Goal: Information Seeking & Learning: Learn about a topic

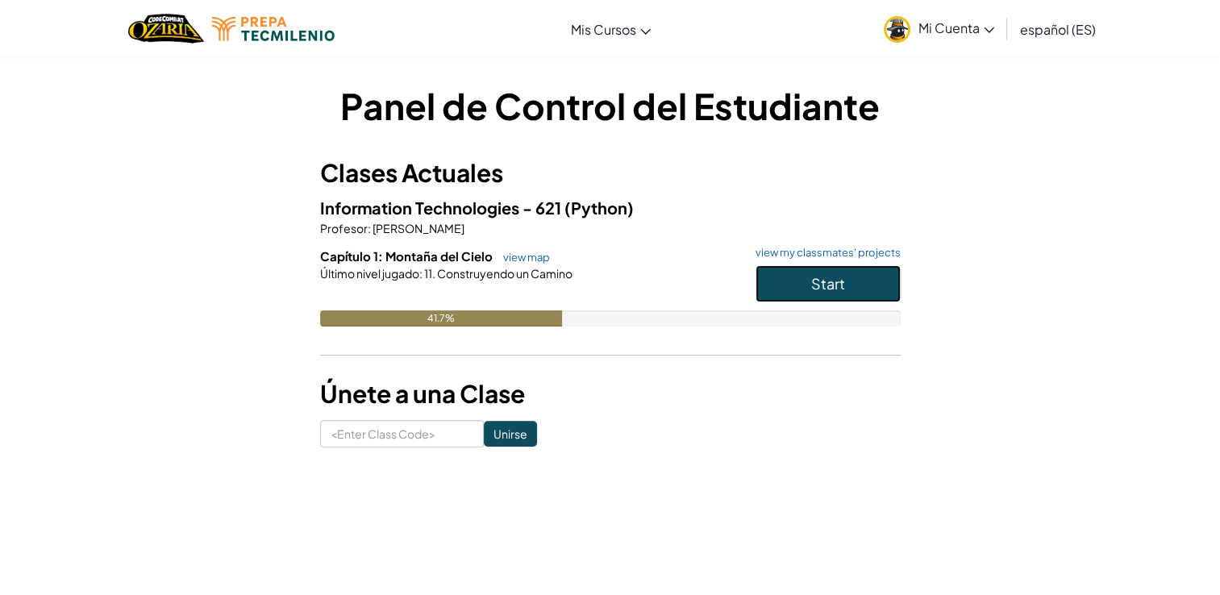
click at [816, 278] on span "Start" at bounding box center [828, 283] width 34 height 19
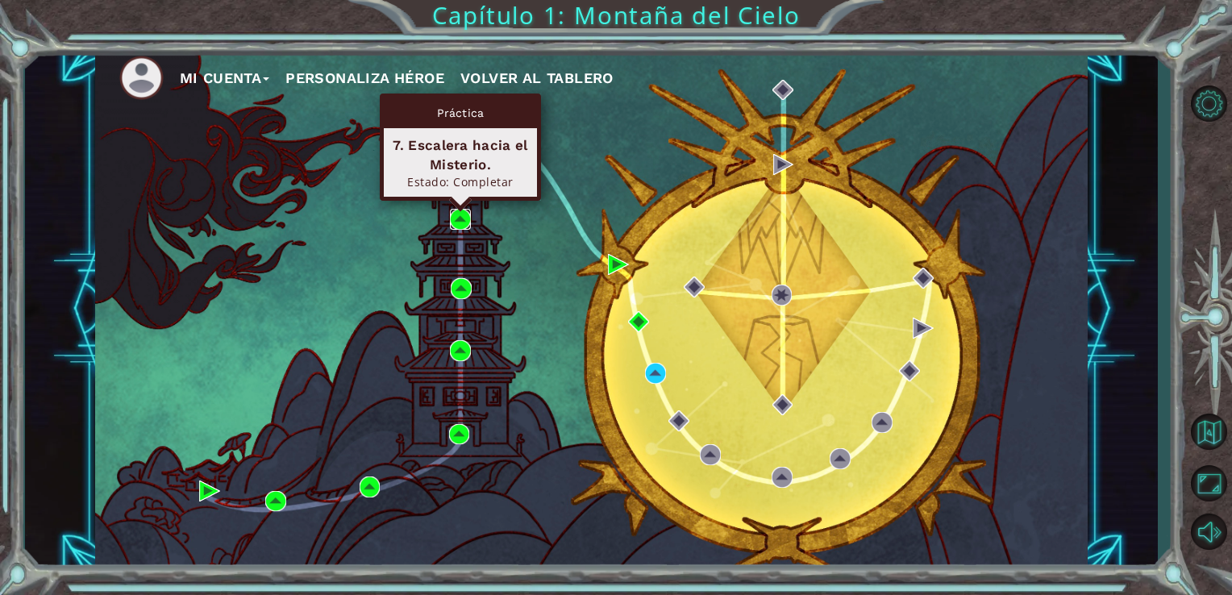
click at [464, 224] on img at bounding box center [460, 219] width 21 height 21
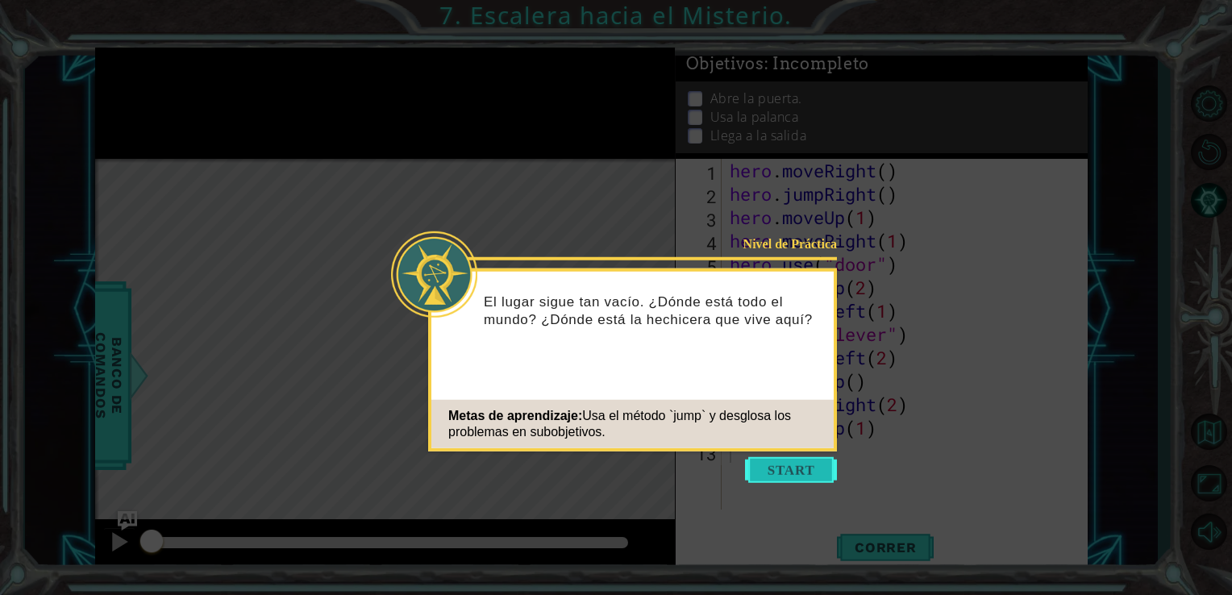
drag, startPoint x: 806, startPoint y: 485, endPoint x: 803, endPoint y: 461, distance: 23.6
click at [803, 461] on body "1 ההההההההההההההההההההההההההההההההההההההההההההההההההההההההההההההההההההההההההההה…" at bounding box center [616, 297] width 1232 height 595
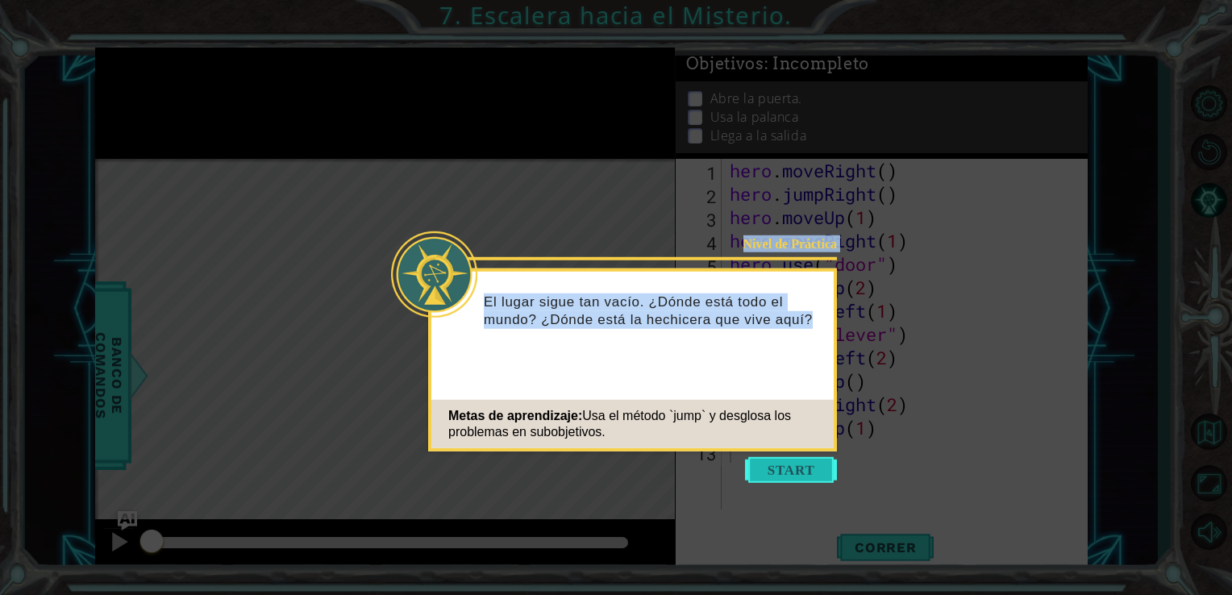
click at [803, 461] on button "Start" at bounding box center [791, 470] width 92 height 26
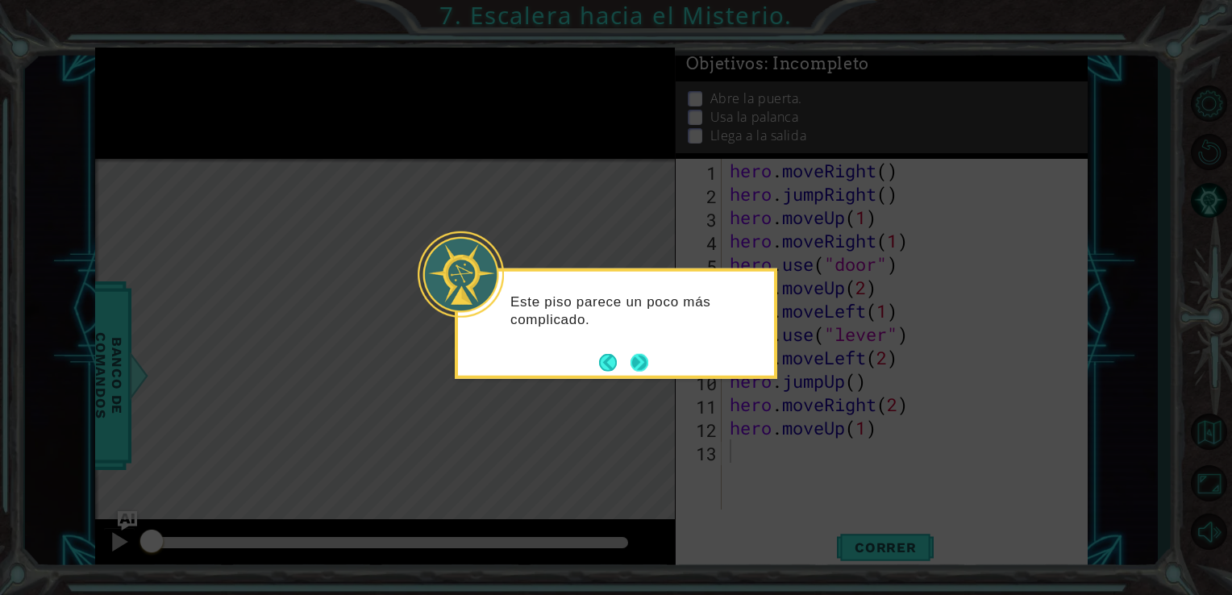
click at [643, 358] on button "Next" at bounding box center [640, 362] width 18 height 18
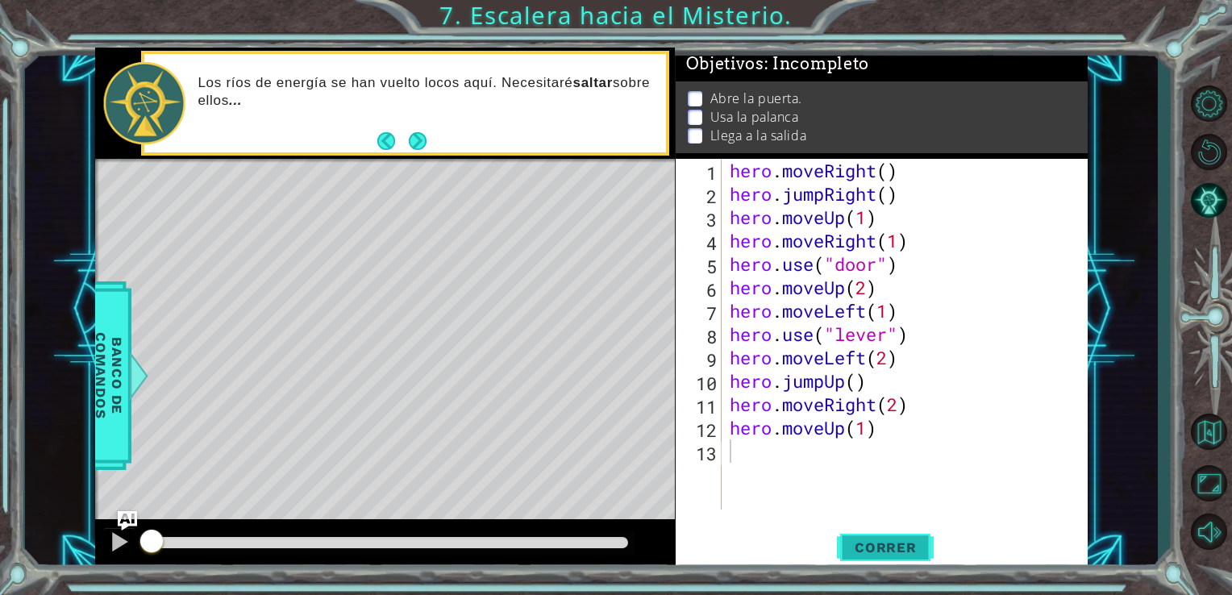
click at [872, 538] on button "Correr" at bounding box center [885, 547] width 97 height 41
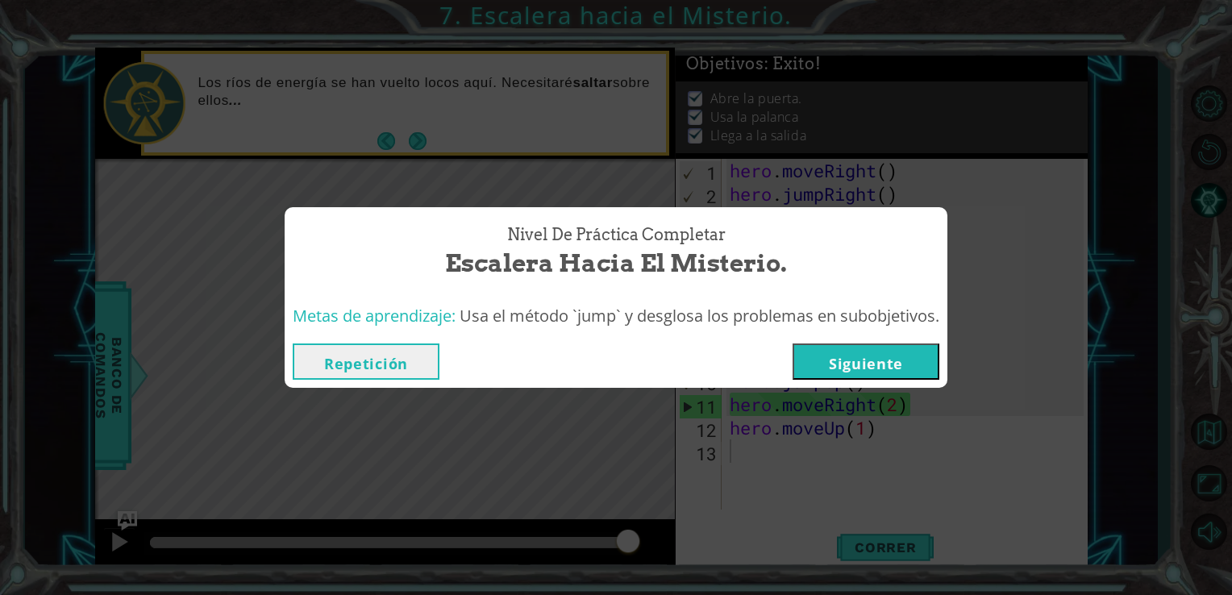
click at [864, 356] on button "Siguiente" at bounding box center [866, 361] width 147 height 36
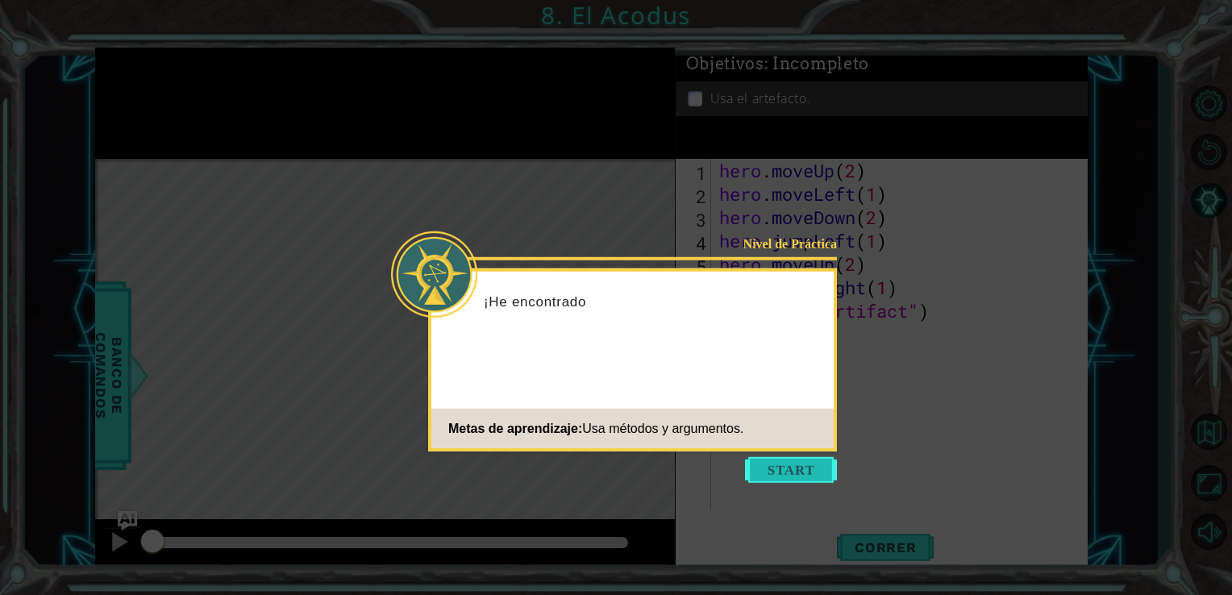
click at [784, 462] on button "Start" at bounding box center [791, 470] width 92 height 26
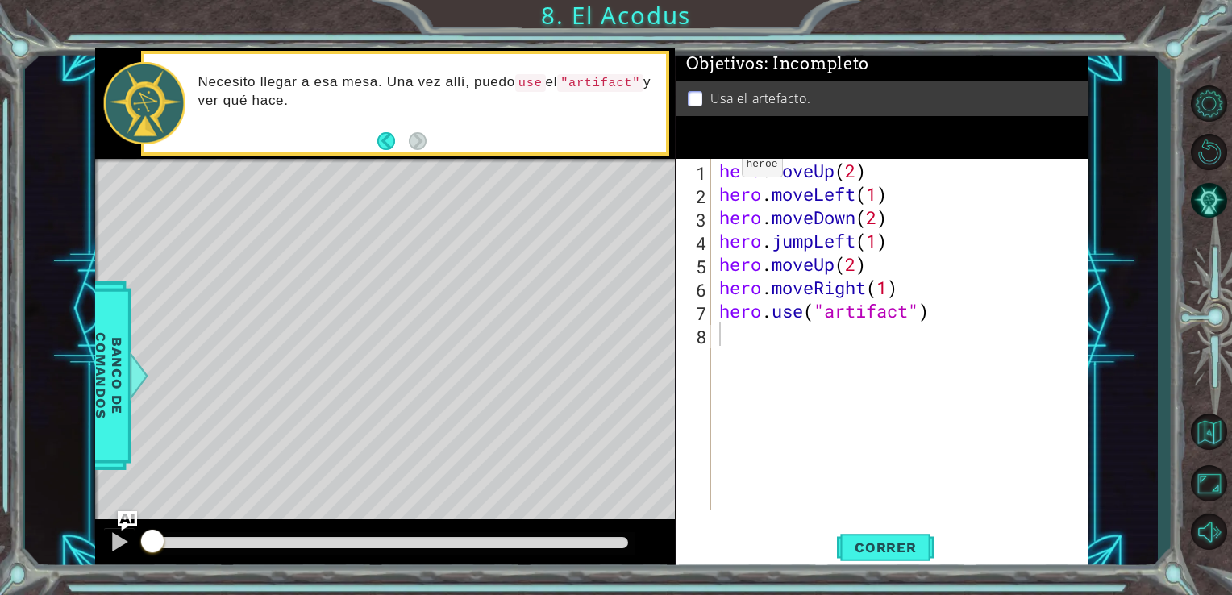
click at [576, 6] on div "1 ההההההההההההההההההההההההההההההההההההההההההההההההההההההההההההההההההההההההההההה…" at bounding box center [616, 297] width 1232 height 595
click at [1200, 431] on button "Volver al Mapa" at bounding box center [1208, 431] width 47 height 47
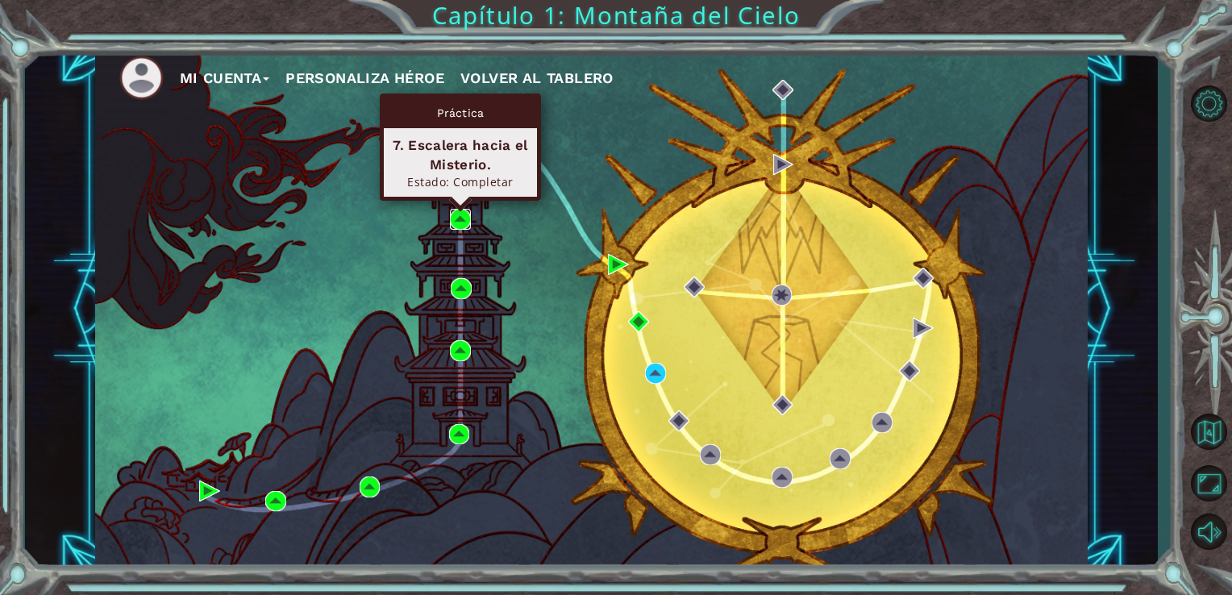
click at [461, 219] on img at bounding box center [460, 219] width 21 height 21
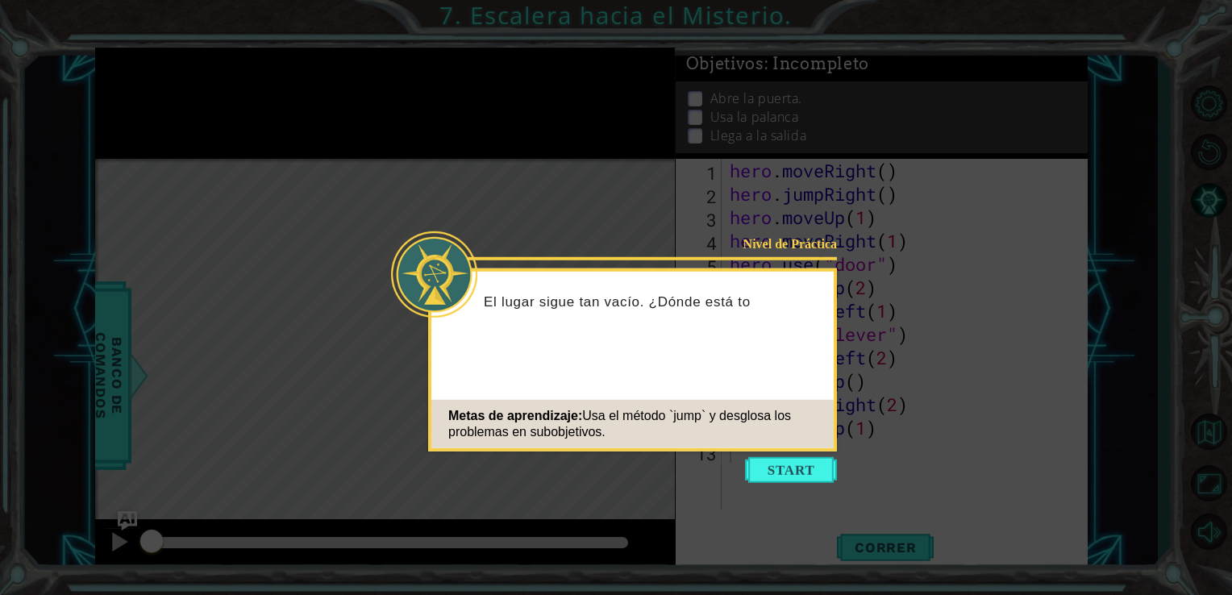
click at [619, 316] on div "El lugar sigue tan vacío. ¿Dónde está to" at bounding box center [632, 309] width 402 height 64
click at [681, 201] on icon at bounding box center [616, 297] width 1232 height 595
click at [776, 364] on div "Nivel de Práctica El lugar sigue tan vacío. ¿Dónde está todo el mundo? ¿Dónde e…" at bounding box center [632, 359] width 409 height 183
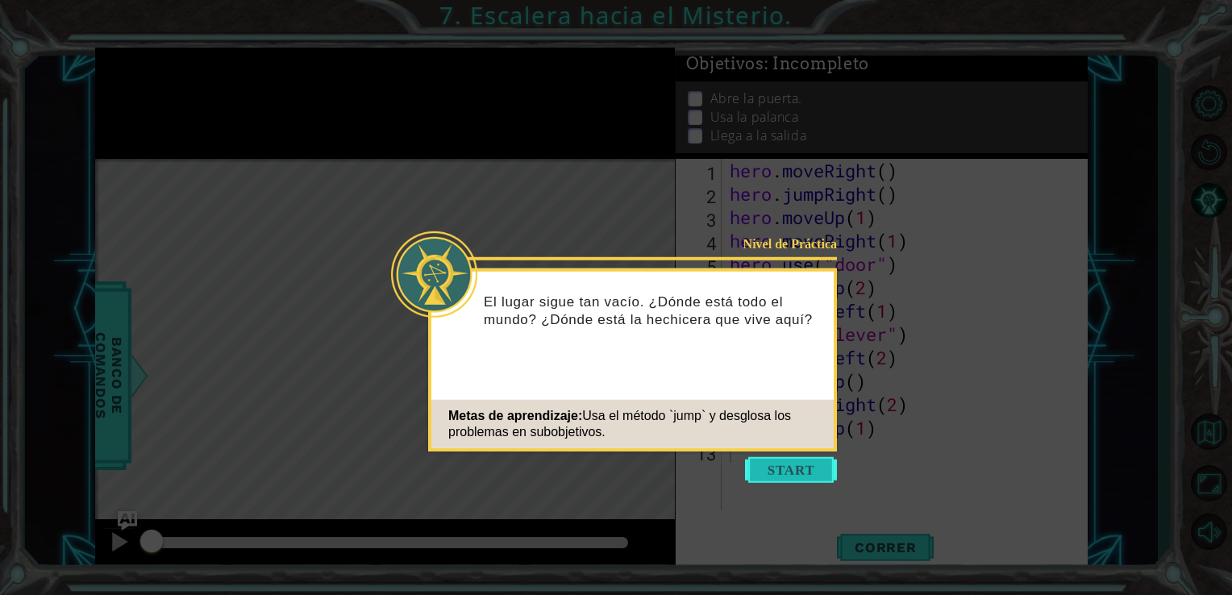
click at [808, 458] on button "Start" at bounding box center [791, 470] width 92 height 26
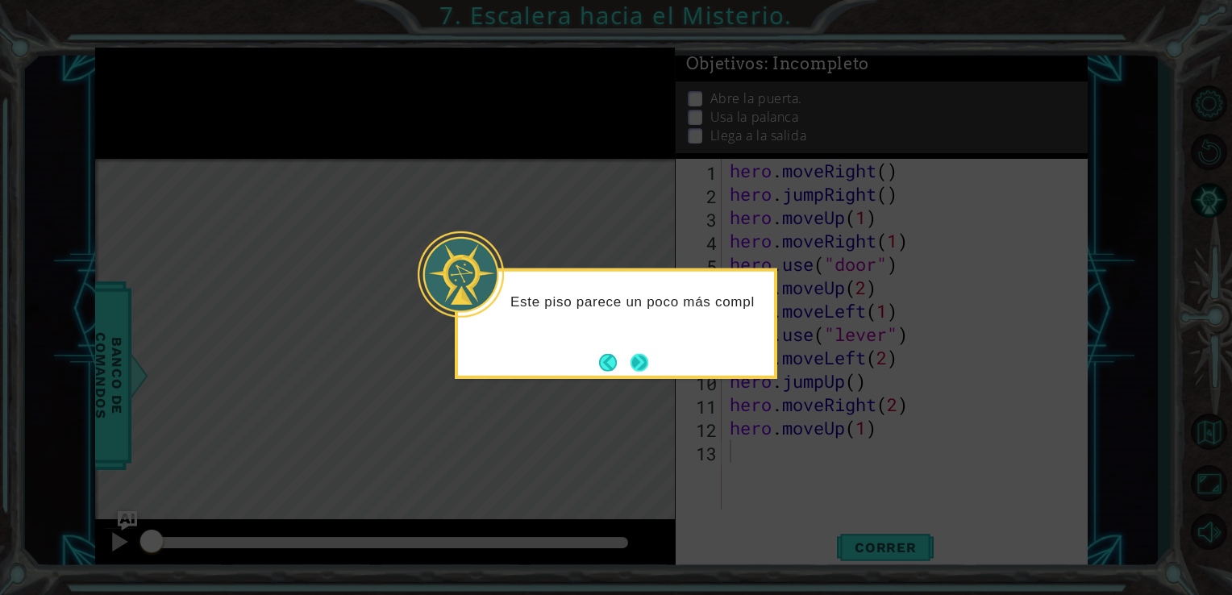
click at [648, 353] on button "Next" at bounding box center [640, 362] width 18 height 18
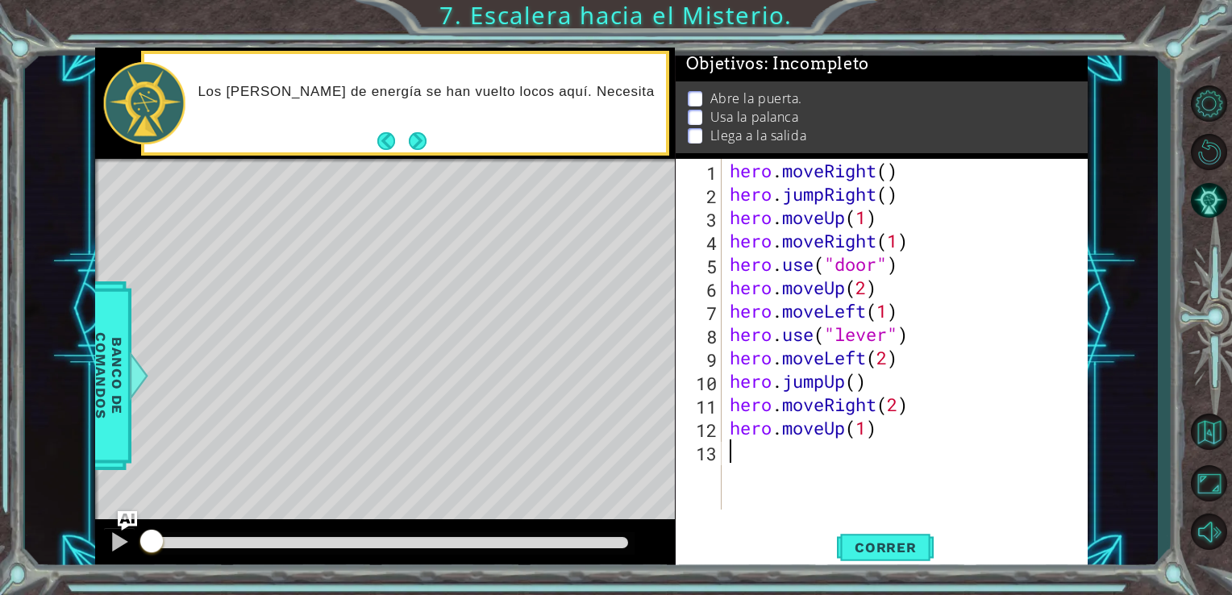
click at [1091, 389] on div "1 ההההההההההההההההההההההההההההההההההההההההההההההההההההההההההההההההההההההההההההה…" at bounding box center [592, 309] width 1134 height 523
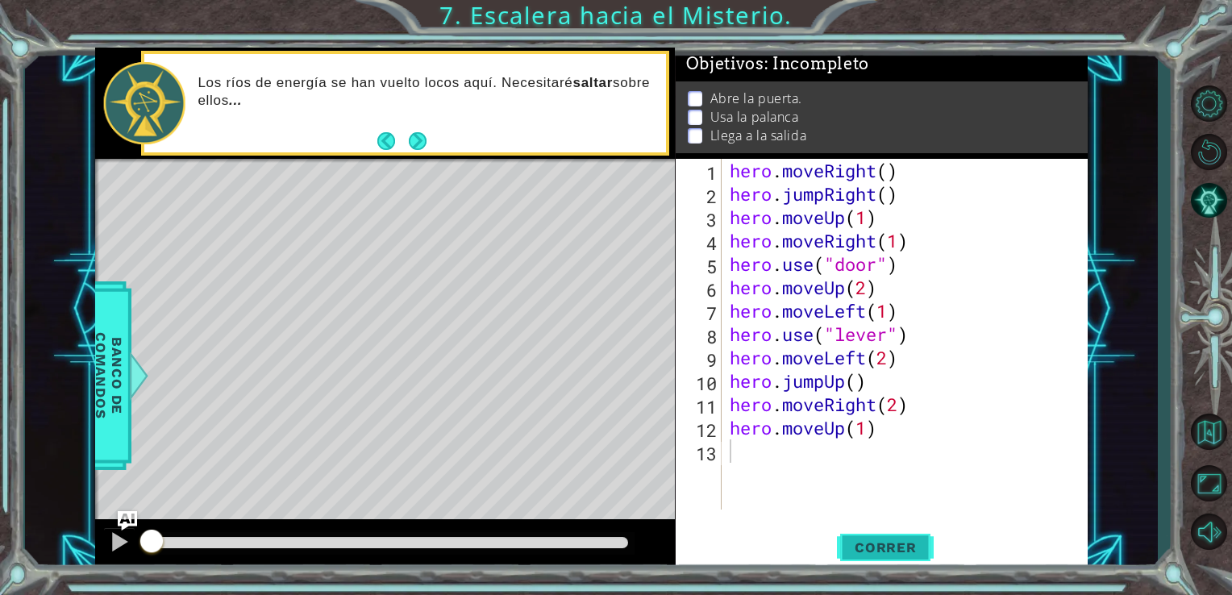
click at [855, 535] on button "Correr" at bounding box center [885, 547] width 97 height 41
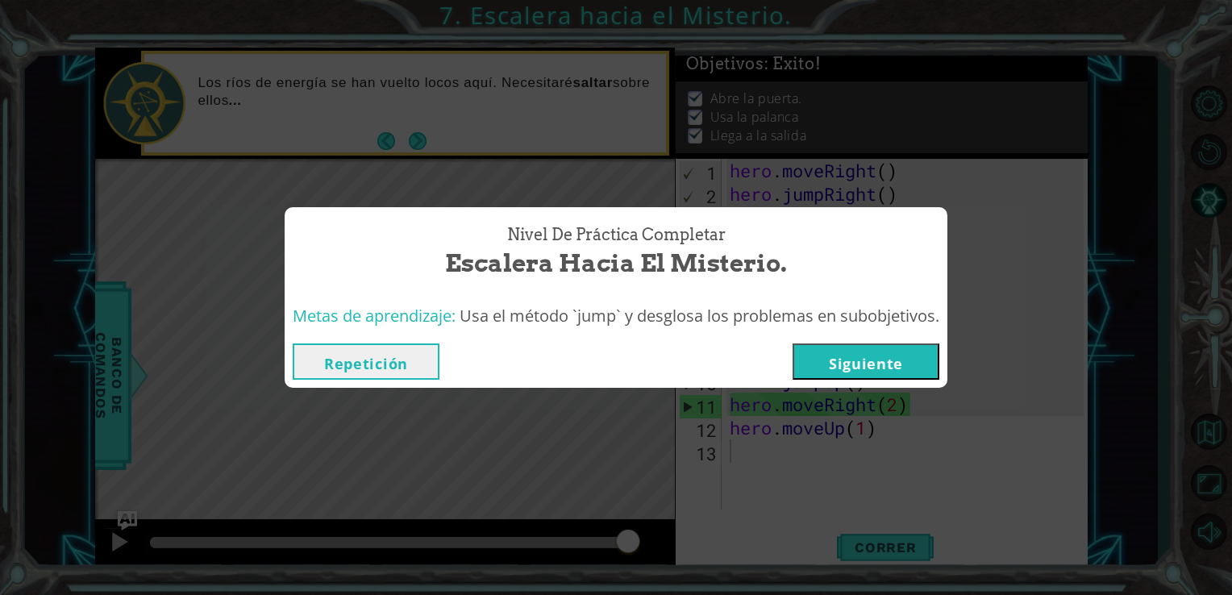
click at [893, 367] on button "Siguiente" at bounding box center [866, 361] width 147 height 36
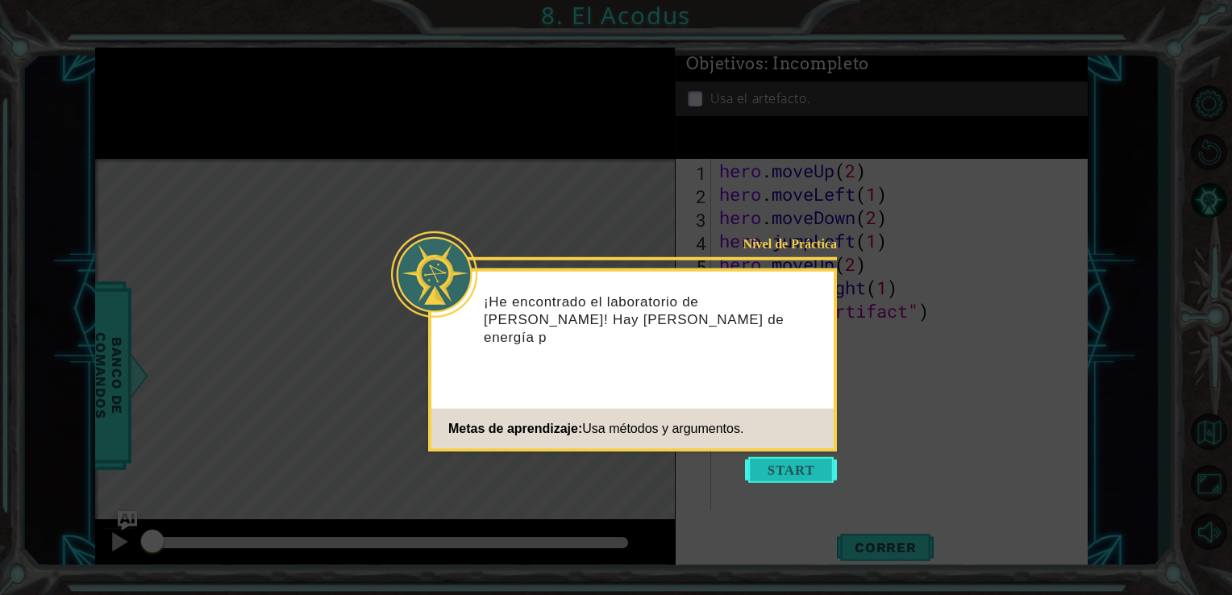
click at [802, 468] on button "Start" at bounding box center [791, 470] width 92 height 26
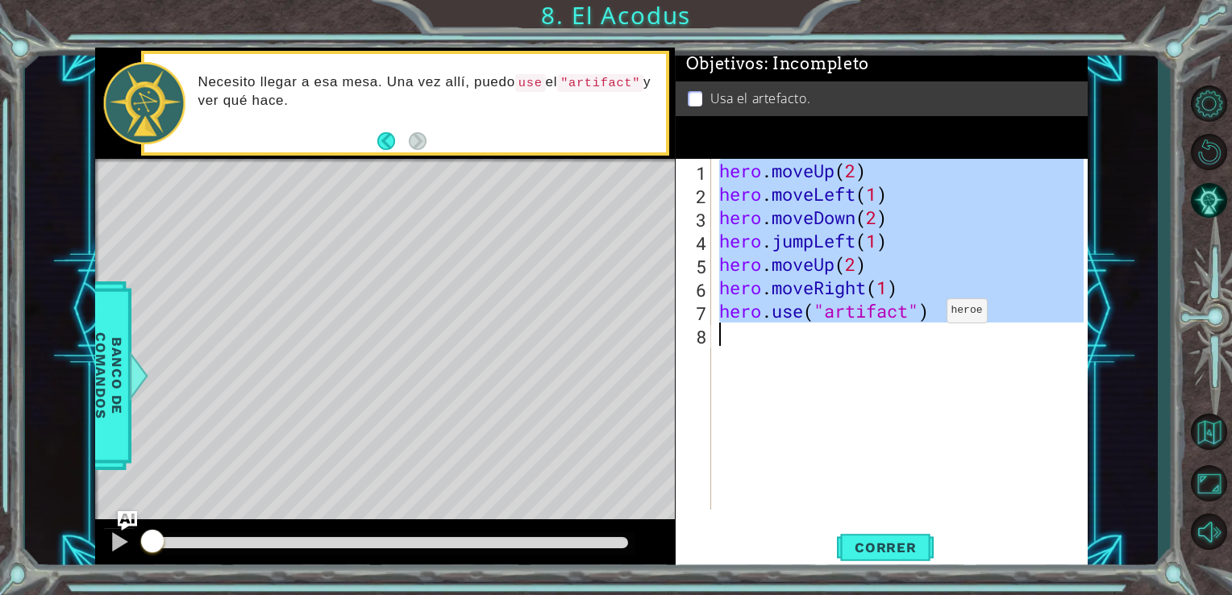
drag, startPoint x: 707, startPoint y: 170, endPoint x: 932, endPoint y: 321, distance: 270.8
click at [932, 321] on div "1 2 3 4 5 6 7 8 hero . moveUp ( 2 ) hero . moveLeft ( 1 ) hero . moveDown ( 2 )…" at bounding box center [880, 334] width 409 height 351
type textarea "hero.use("artifact")"
click at [1208, 426] on button "Volver al Mapa" at bounding box center [1208, 431] width 47 height 47
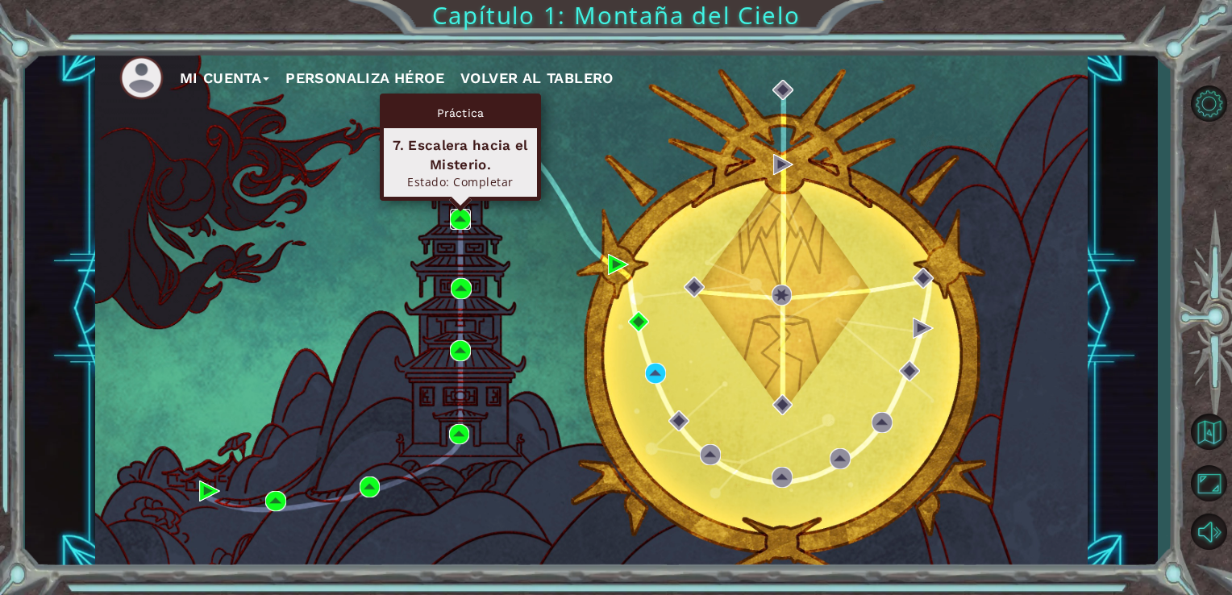
click at [467, 214] on img at bounding box center [460, 219] width 21 height 21
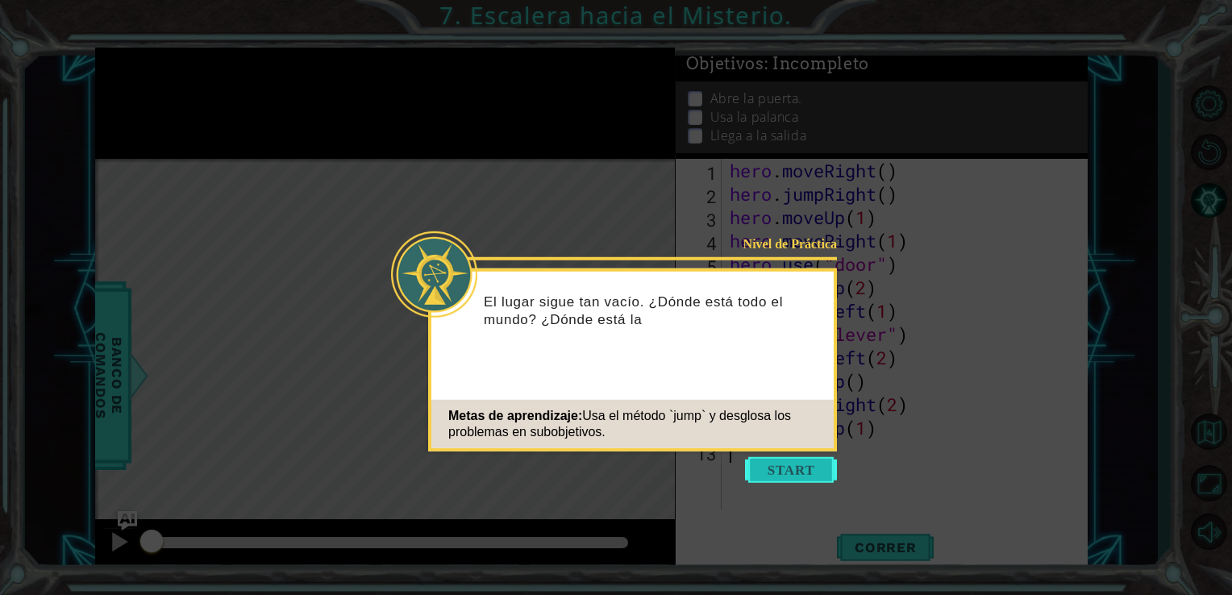
click at [777, 466] on button "Start" at bounding box center [791, 470] width 92 height 26
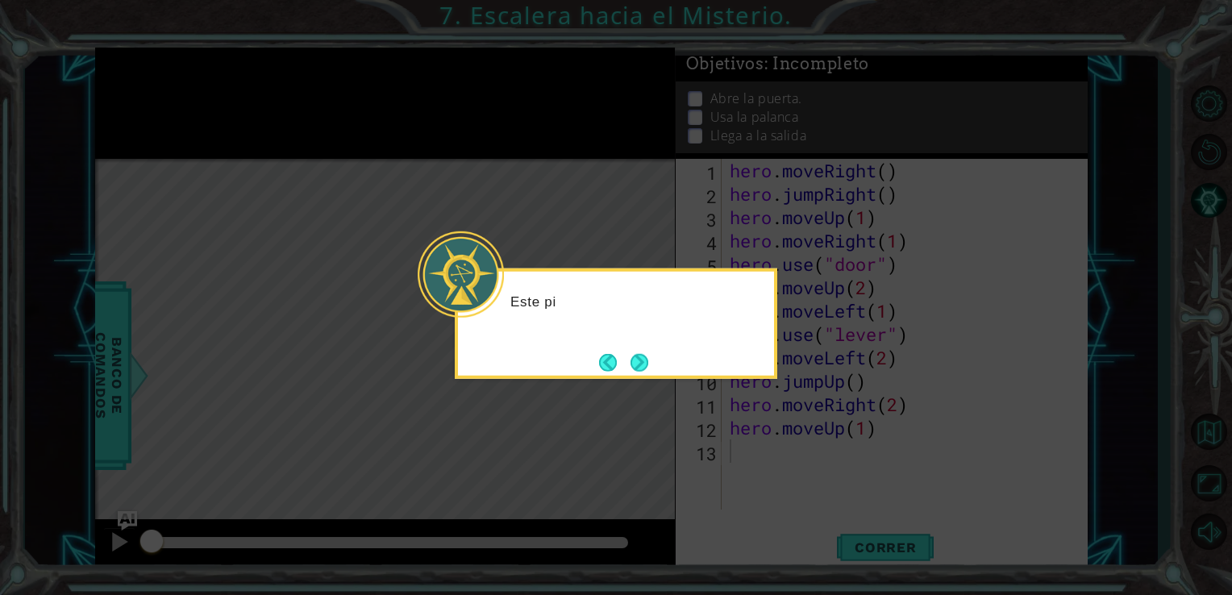
click at [774, 430] on icon at bounding box center [616, 297] width 1232 height 595
click at [643, 353] on button "Next" at bounding box center [640, 362] width 18 height 18
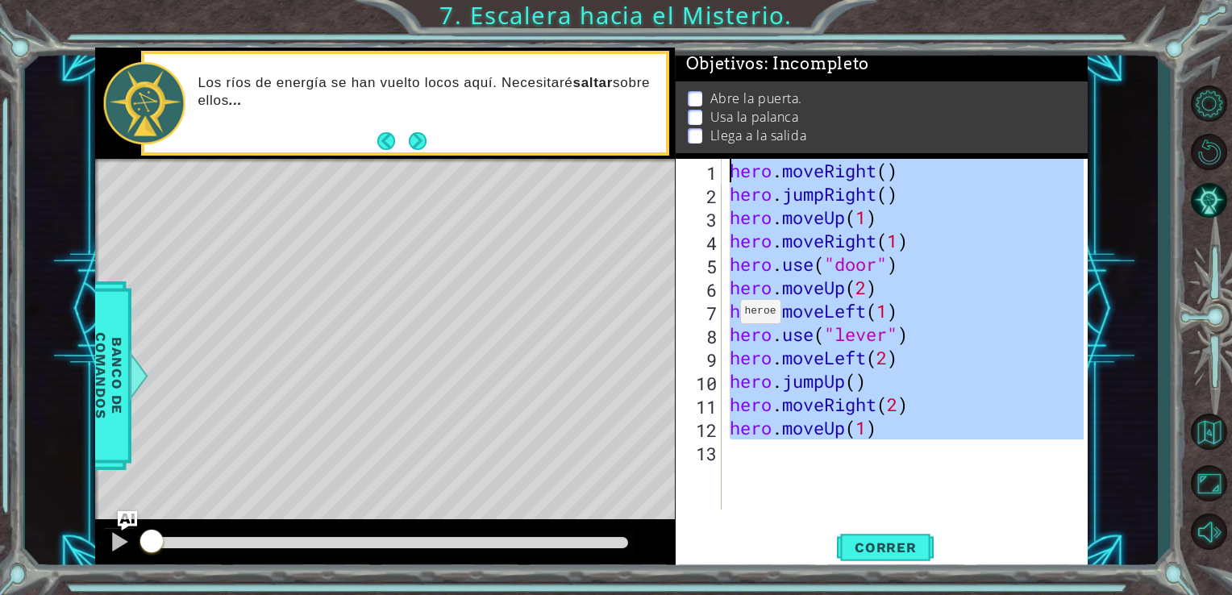
click at [595, 164] on div "1 ההההההההההההההההההההההההההההההההההההההההההההההההההההההההההההההההההההההההההההה…" at bounding box center [591, 309] width 993 height 523
type textarea "hero.moveRight() hero.jumpRight()"
